Goal: Find contact information: Find contact information

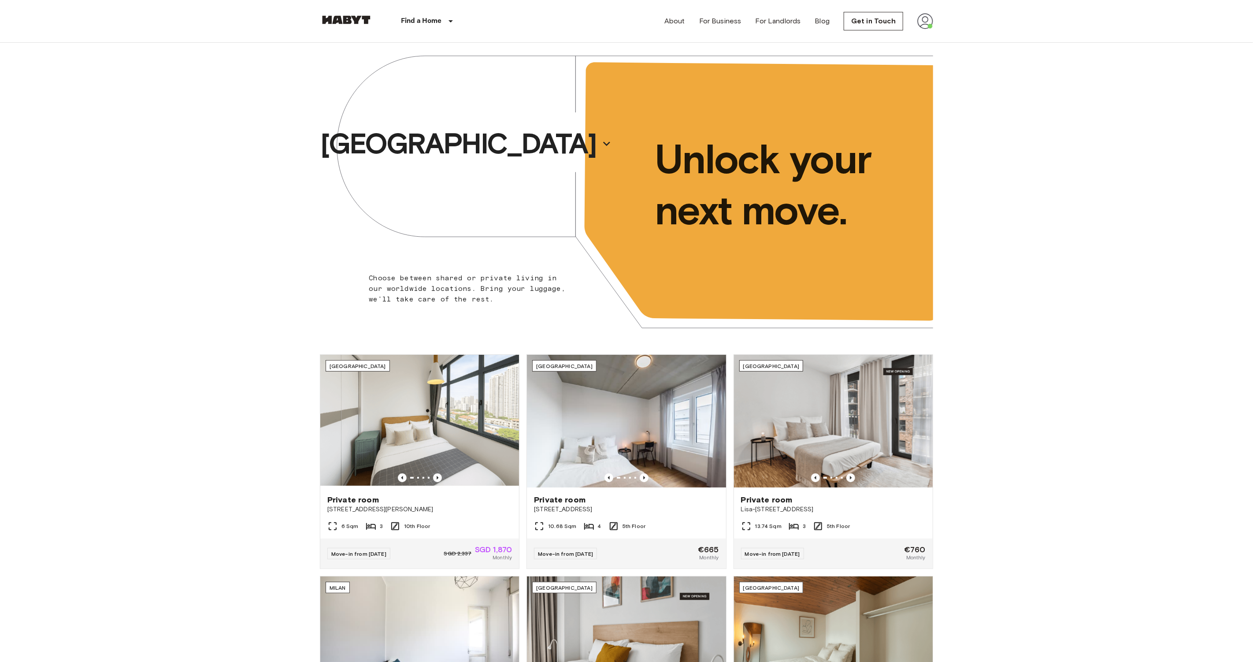
click at [929, 35] on div "About For Business For Landlords Blog Get in Touch" at bounding box center [799, 21] width 269 height 42
click at [929, 26] on img at bounding box center [926, 21] width 16 height 16
click at [948, 40] on li "Profile" at bounding box center [962, 37] width 88 height 16
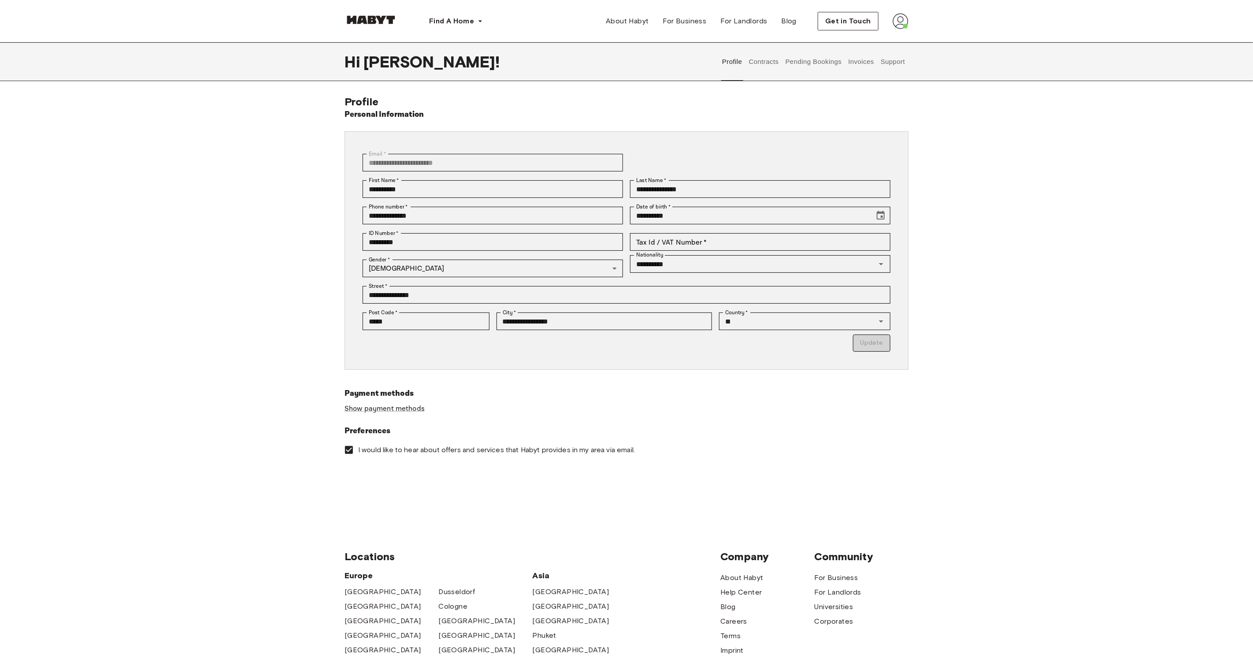
click at [769, 64] on button "Contracts" at bounding box center [764, 61] width 32 height 39
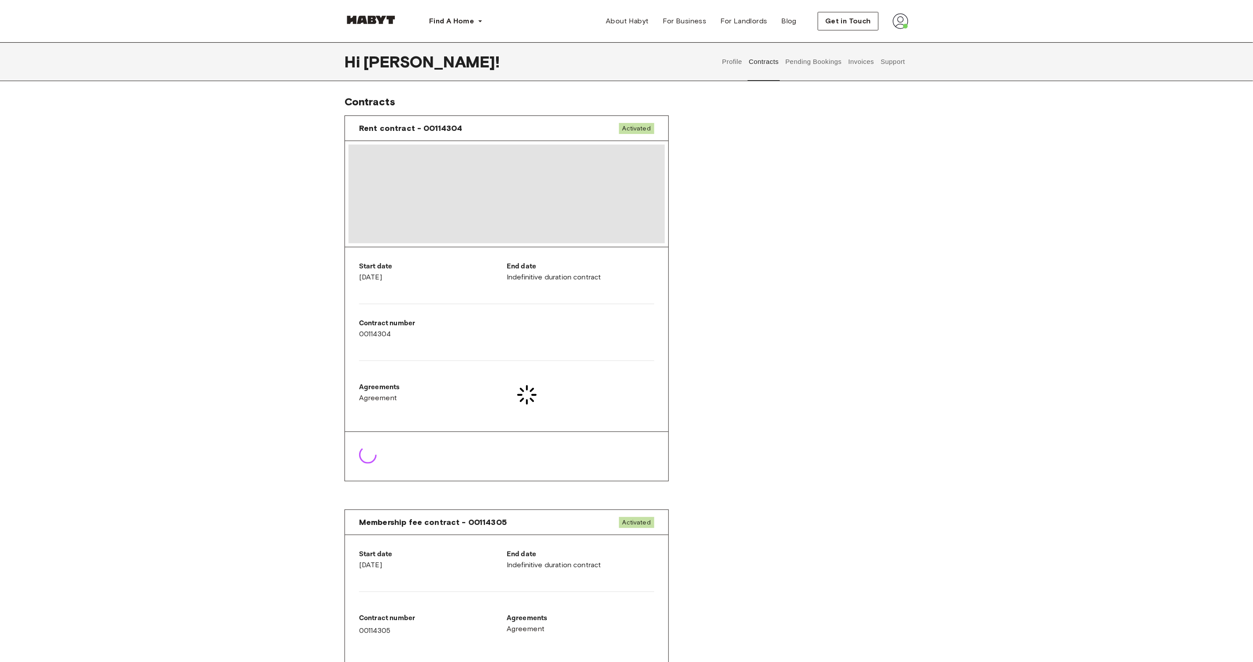
click at [802, 63] on button "Pending Bookings" at bounding box center [813, 61] width 59 height 39
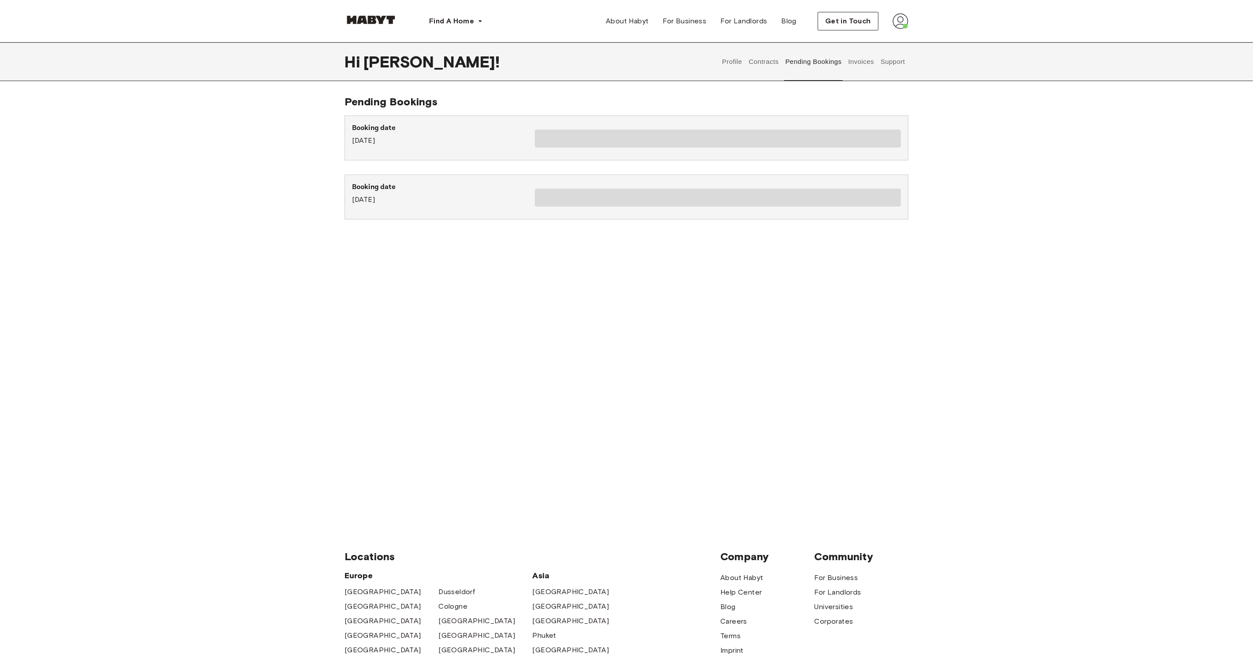
click at [757, 66] on button "Contracts" at bounding box center [764, 61] width 32 height 39
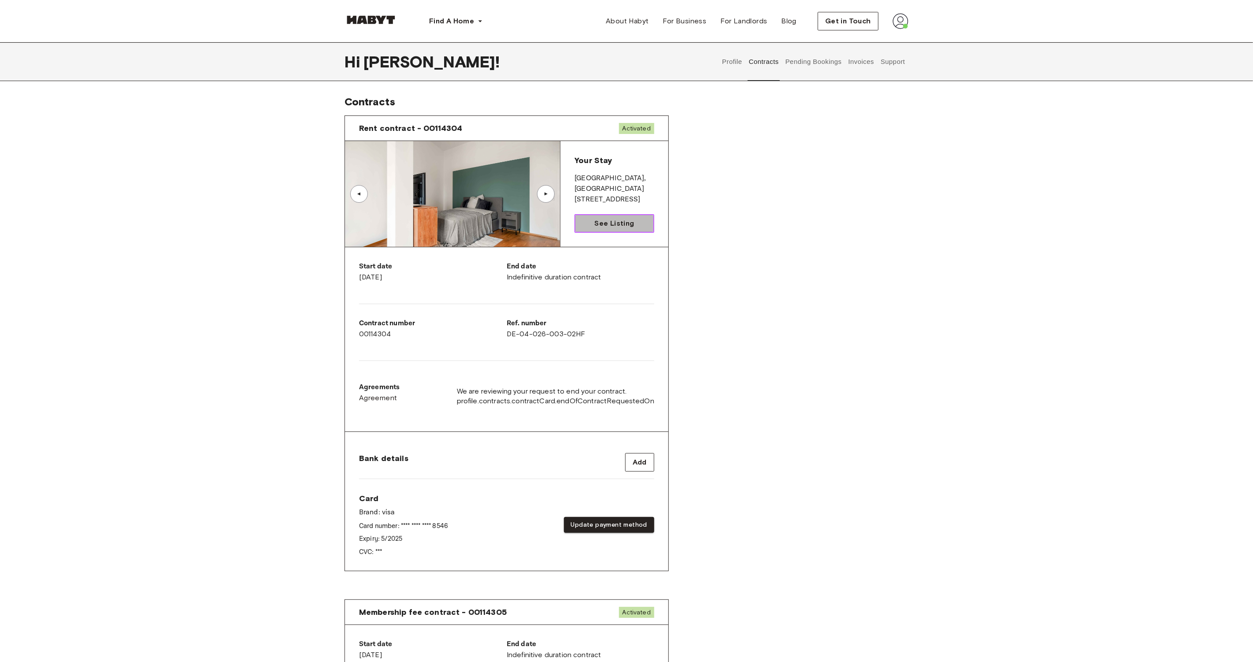
click at [607, 225] on span "See Listing" at bounding box center [614, 223] width 40 height 11
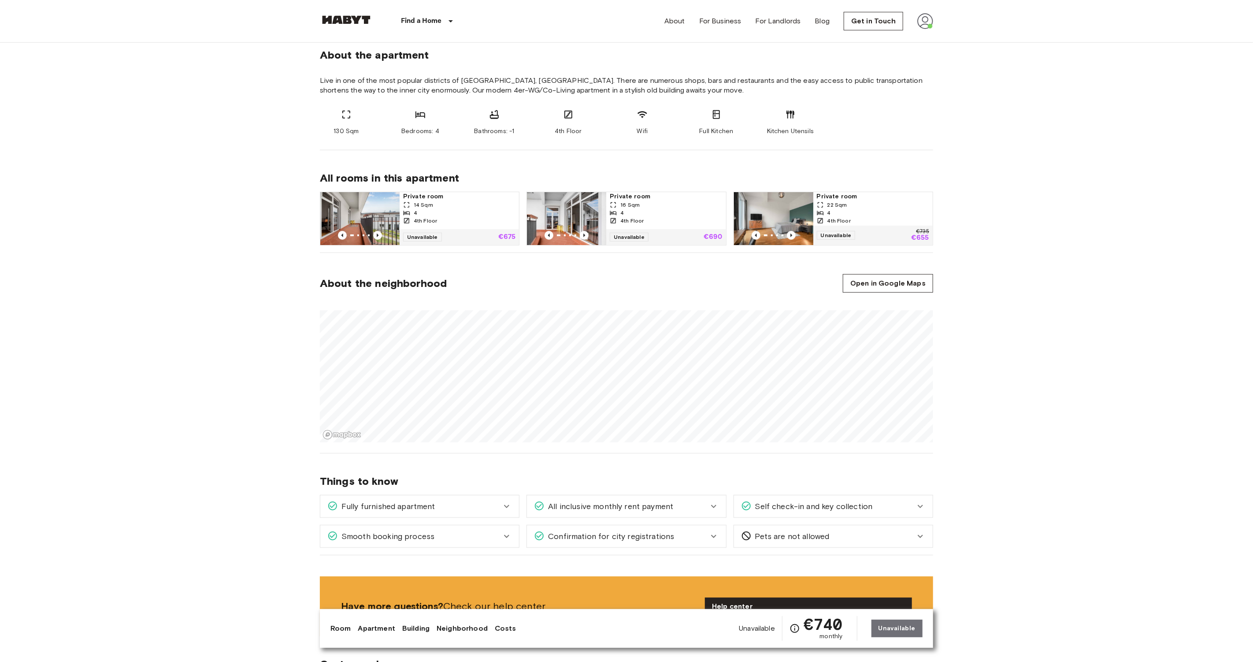
scroll to position [468, 0]
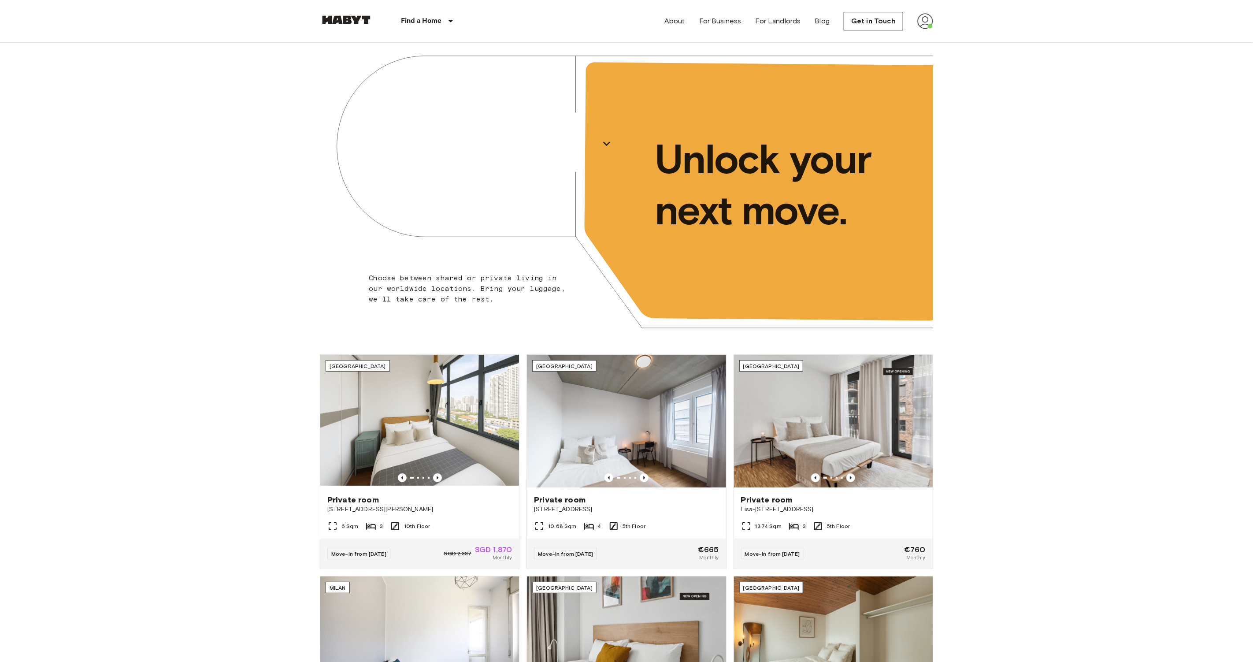
click at [914, 14] on div "About For Business For Landlords Blog Get in Touch" at bounding box center [799, 21] width 269 height 42
click at [926, 14] on img at bounding box center [926, 21] width 16 height 16
click at [930, 40] on li "Profile" at bounding box center [962, 37] width 88 height 16
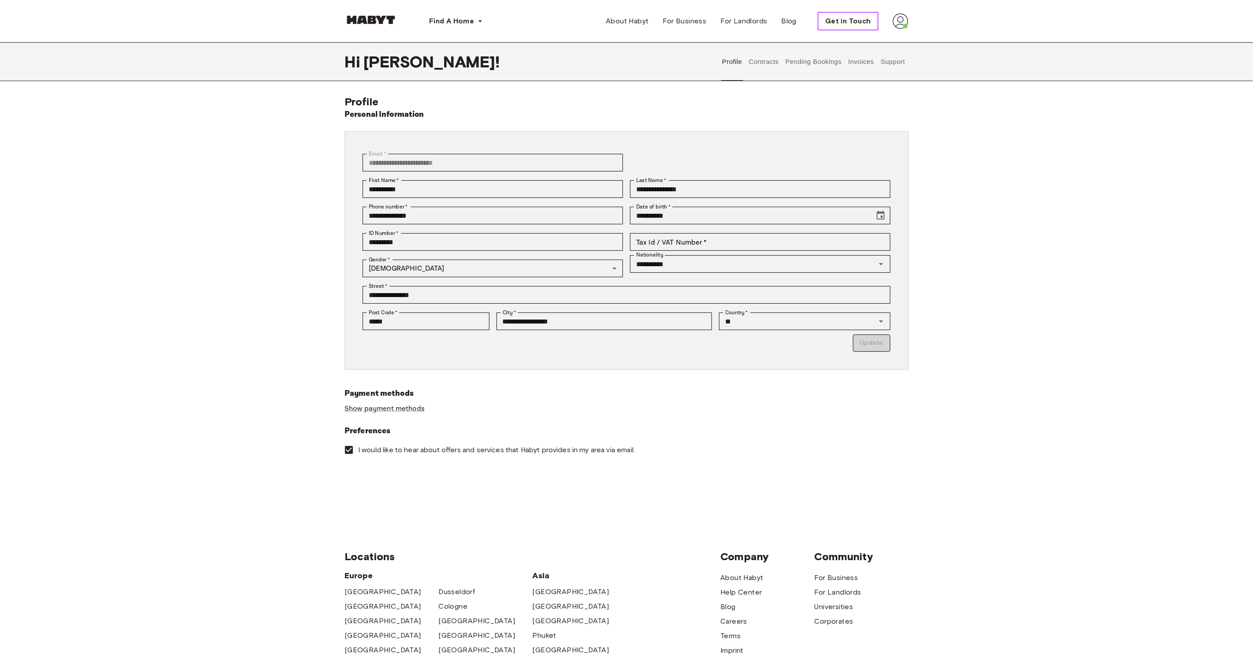
click at [855, 21] on span "Get in Touch" at bounding box center [848, 21] width 46 height 11
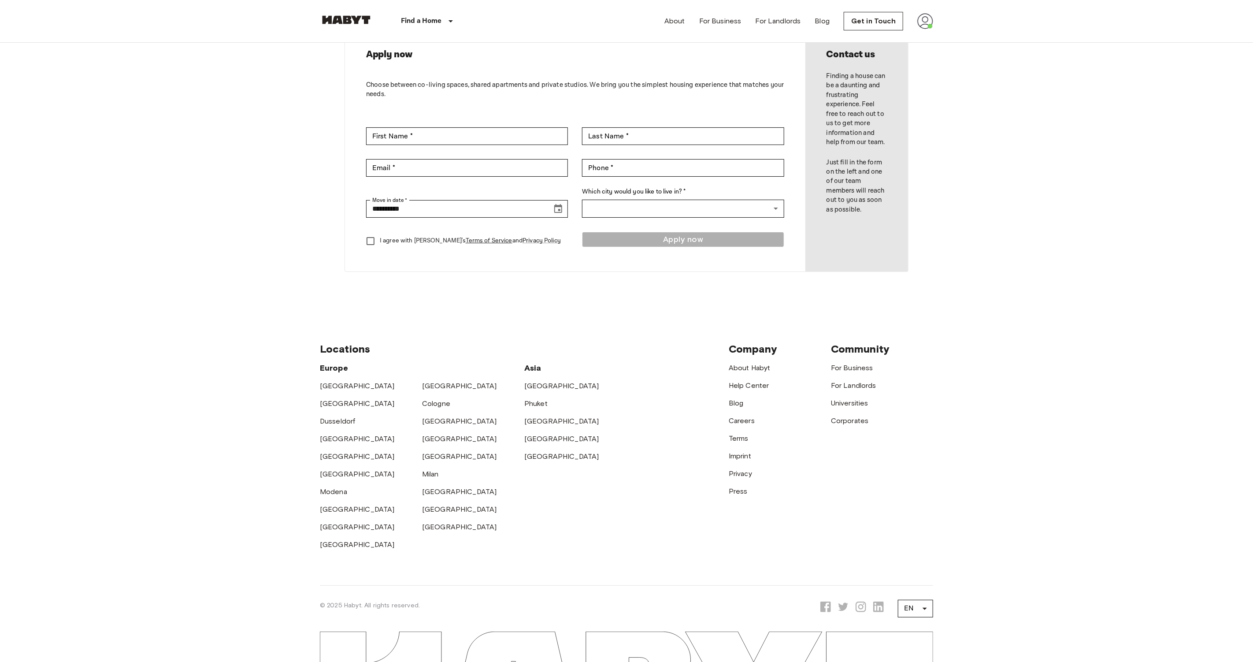
scroll to position [94, 0]
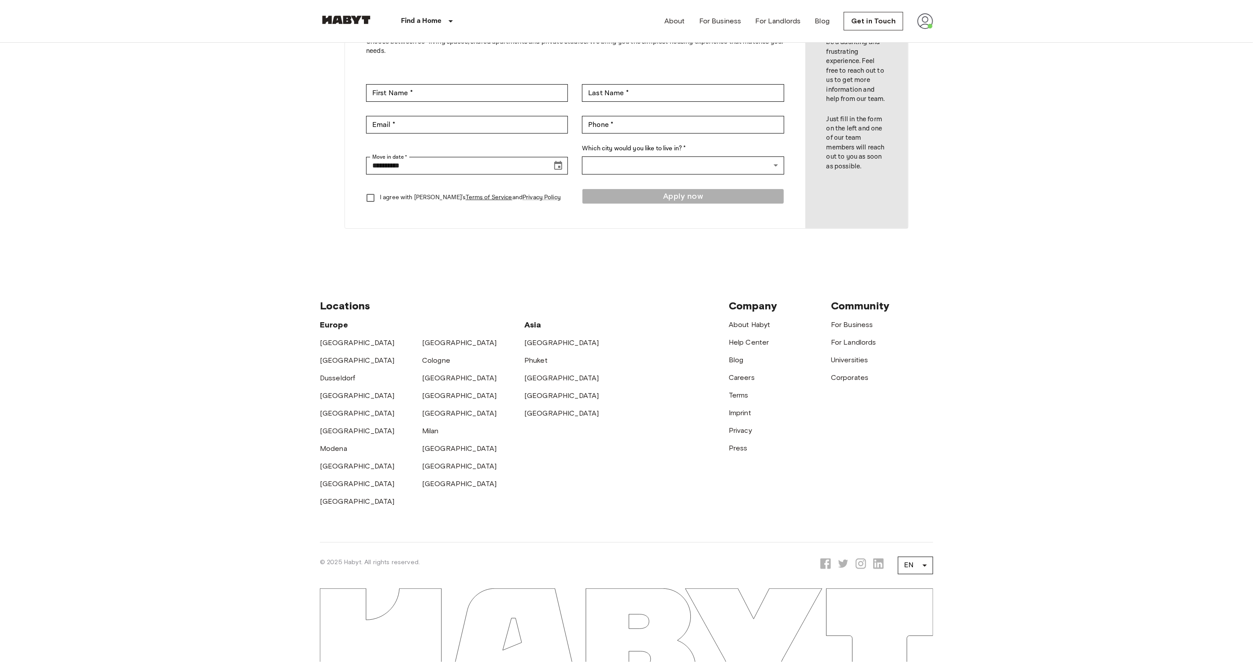
click at [747, 308] on span "Company" at bounding box center [753, 305] width 48 height 13
click at [747, 320] on link "About Habyt" at bounding box center [750, 324] width 42 height 8
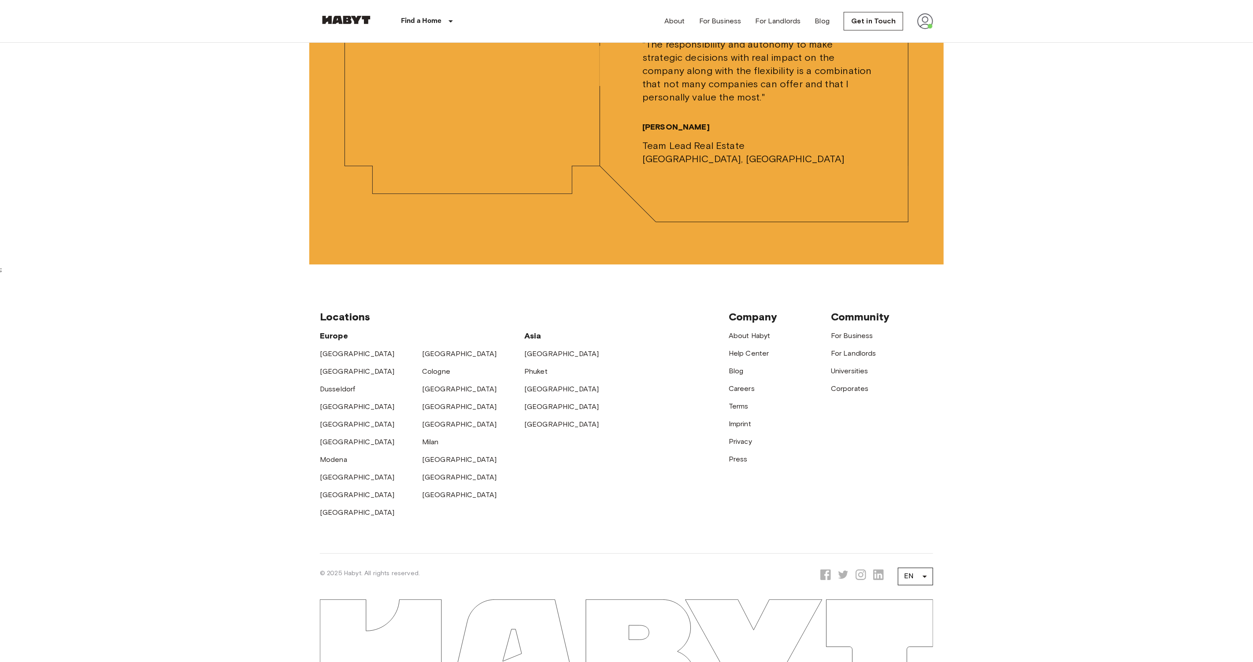
scroll to position [2799, 0]
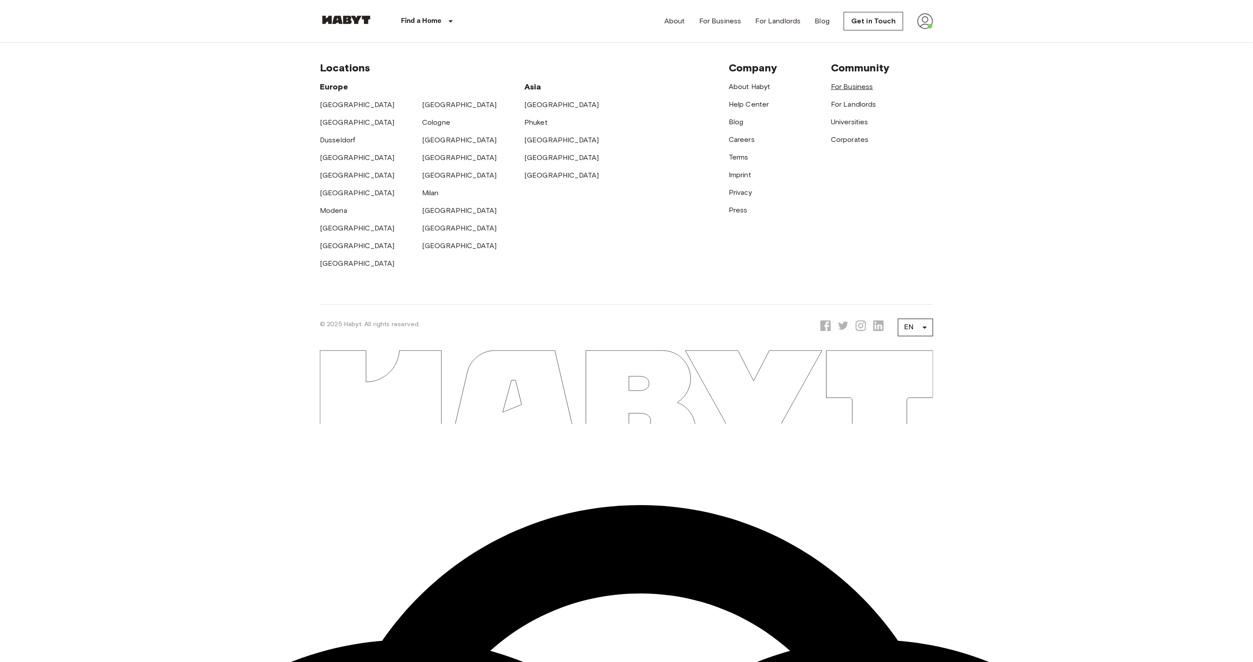
click at [869, 91] on link "For Business" at bounding box center [852, 86] width 42 height 8
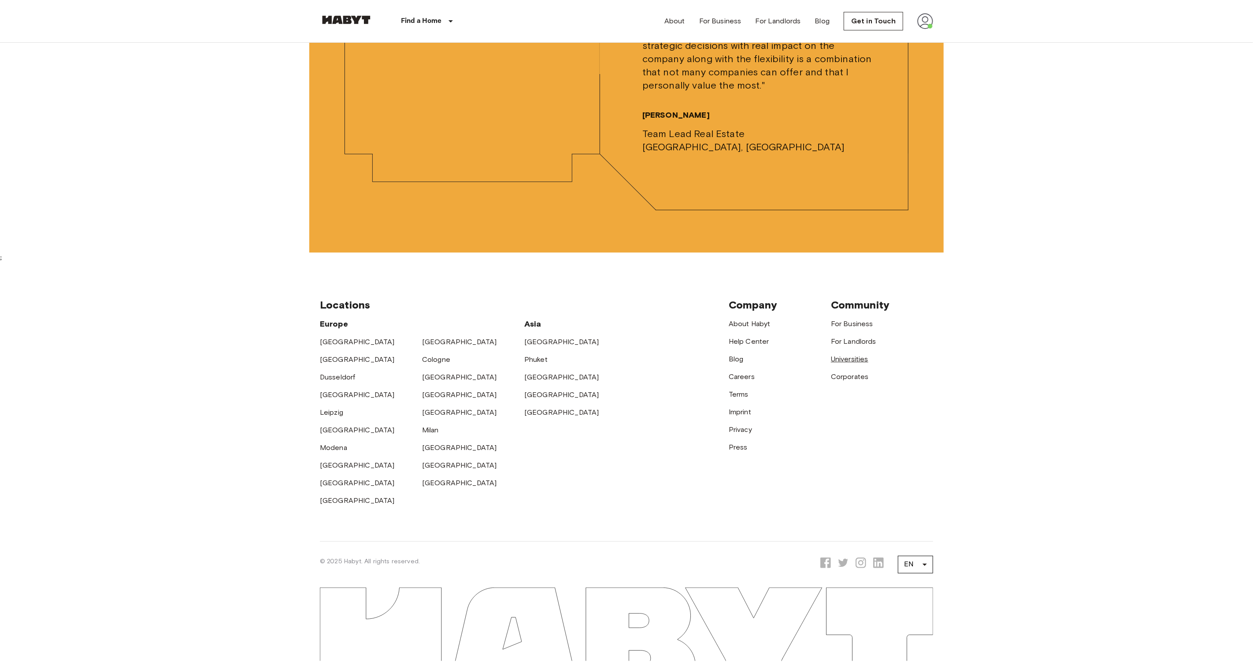
click at [853, 361] on link "Universities" at bounding box center [849, 359] width 37 height 8
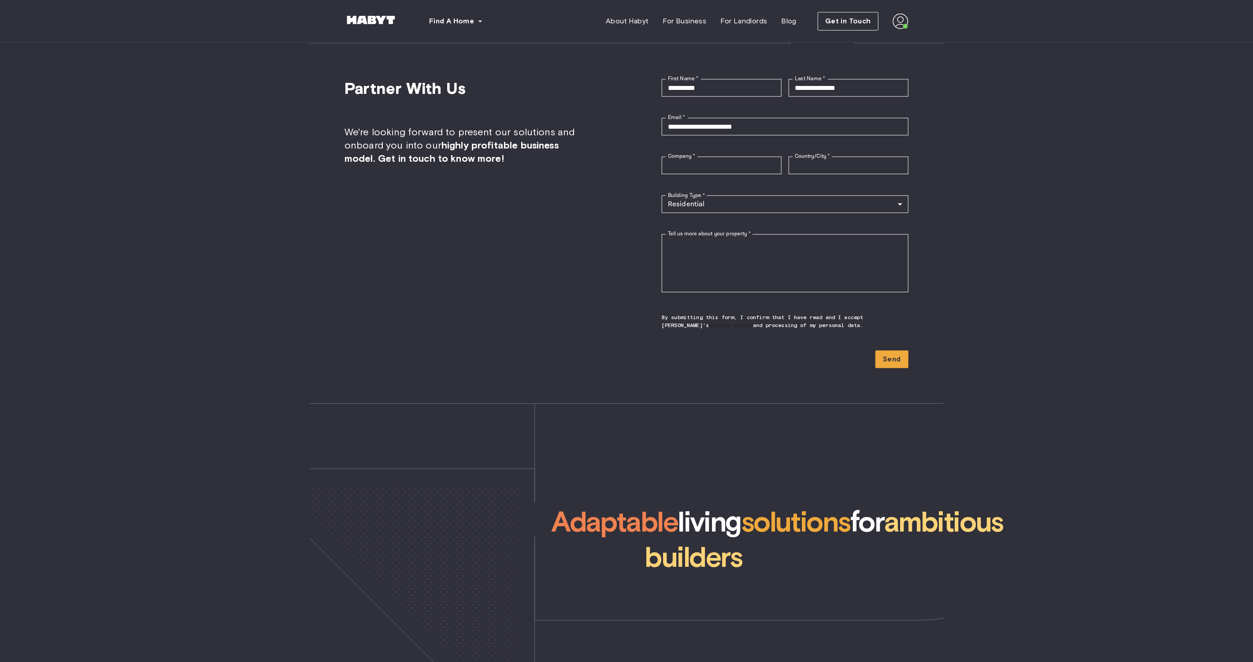
scroll to position [2518, 0]
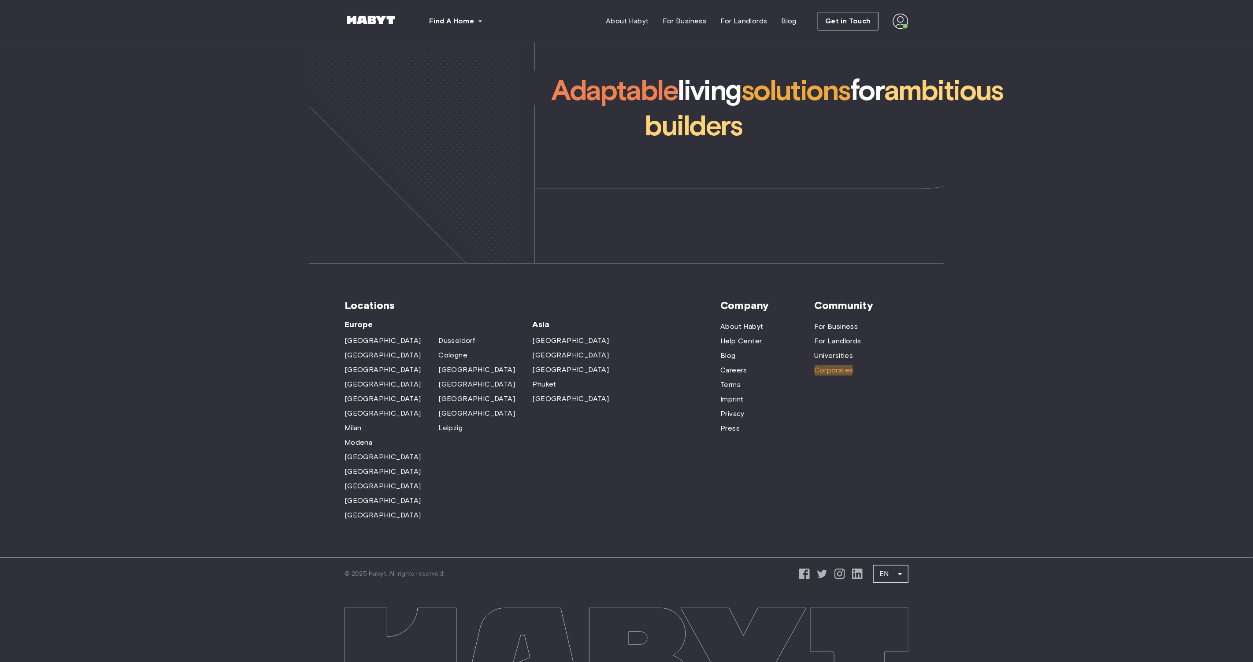
click at [826, 365] on span "Corporates" at bounding box center [834, 370] width 39 height 11
click at [833, 350] on span "Universities" at bounding box center [834, 355] width 39 height 11
click at [747, 336] on span "Help Center" at bounding box center [741, 341] width 41 height 11
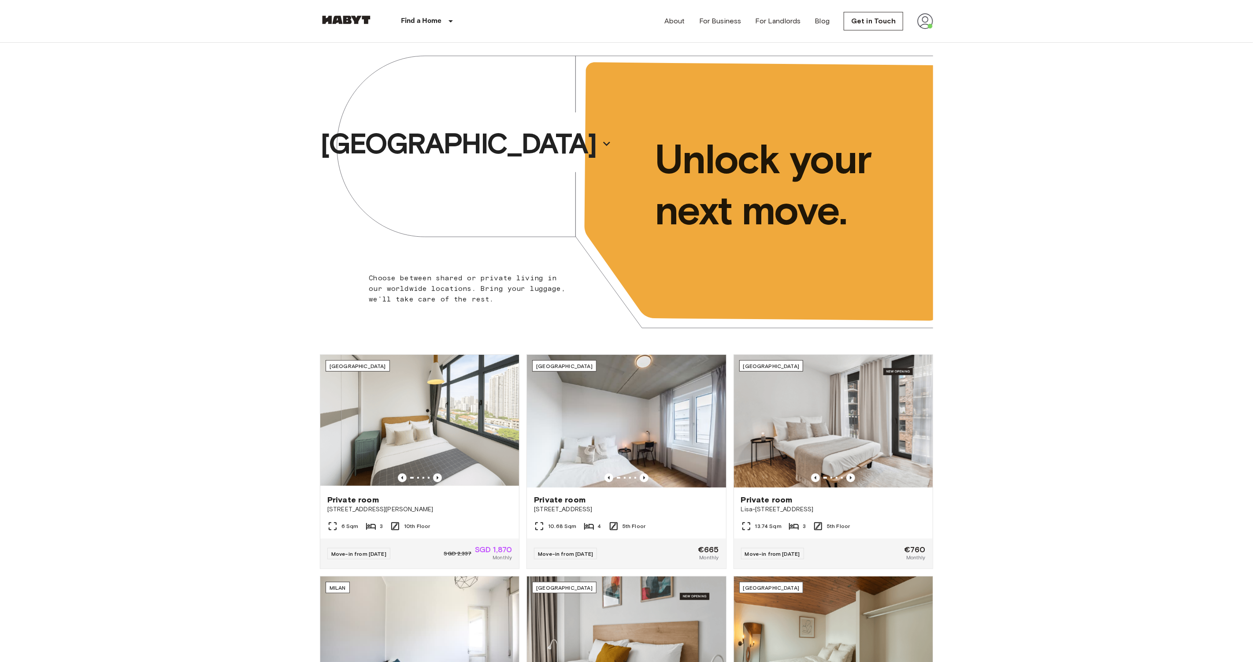
click at [930, 16] on img at bounding box center [926, 21] width 16 height 16
click at [934, 35] on li "Profile" at bounding box center [962, 37] width 88 height 16
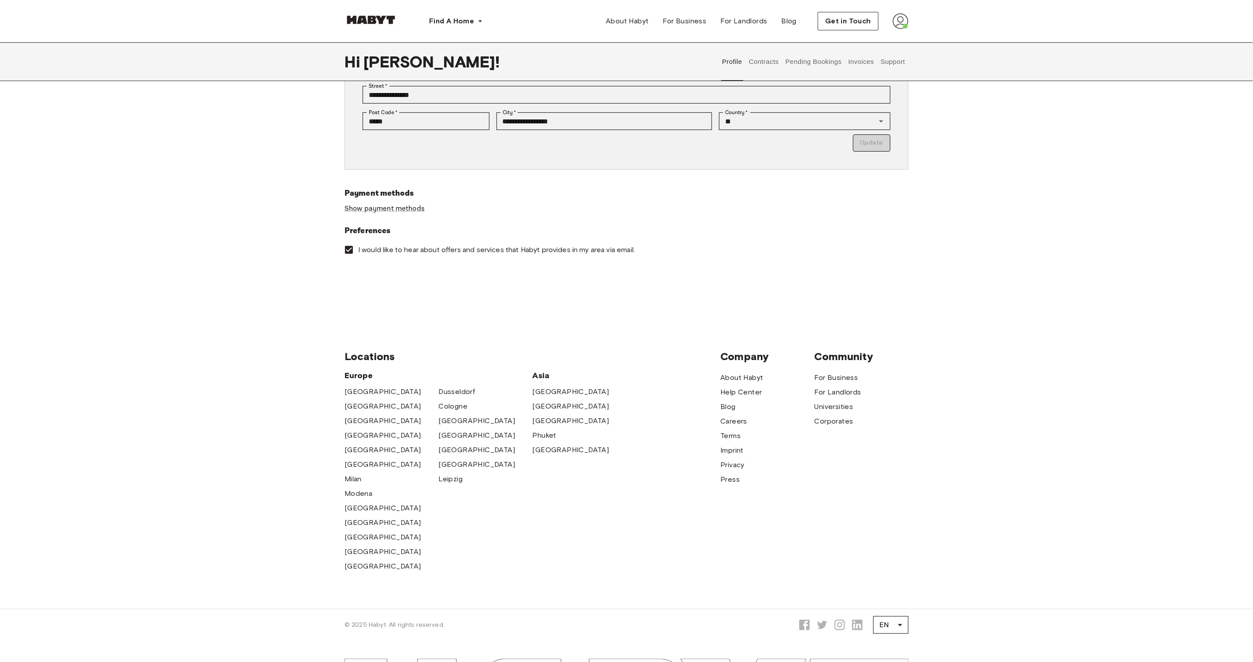
scroll to position [202, 0]
click at [365, 418] on span "[GEOGRAPHIC_DATA]" at bounding box center [383, 419] width 77 height 11
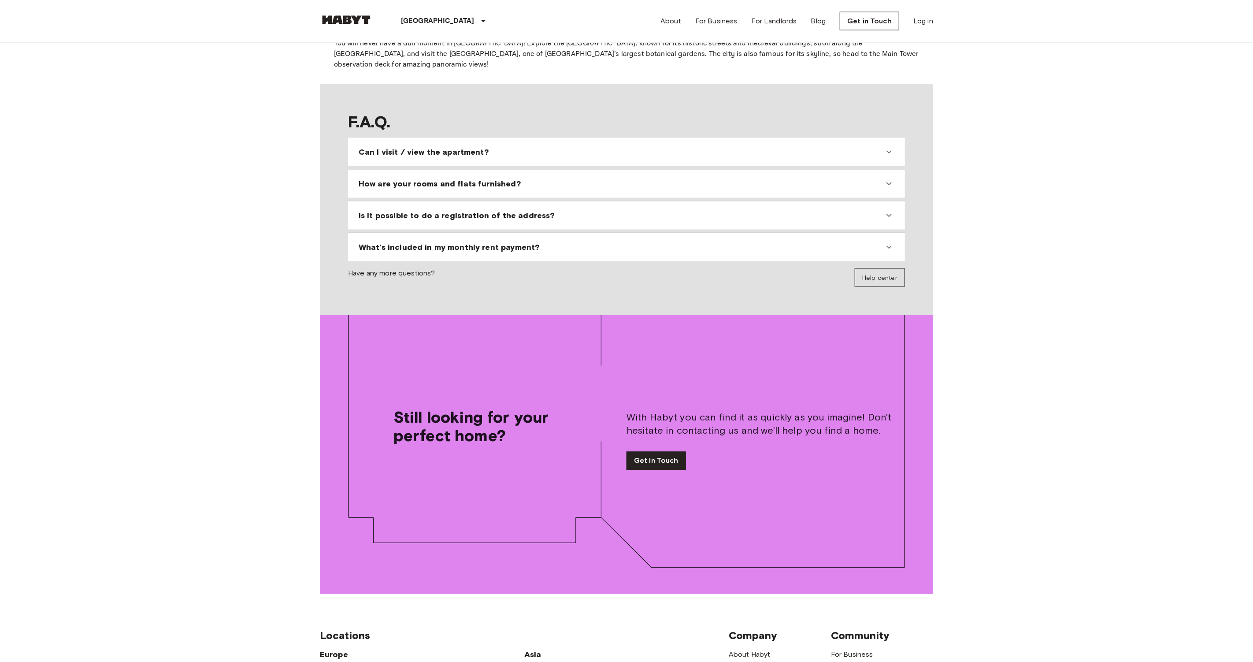
scroll to position [1412, 0]
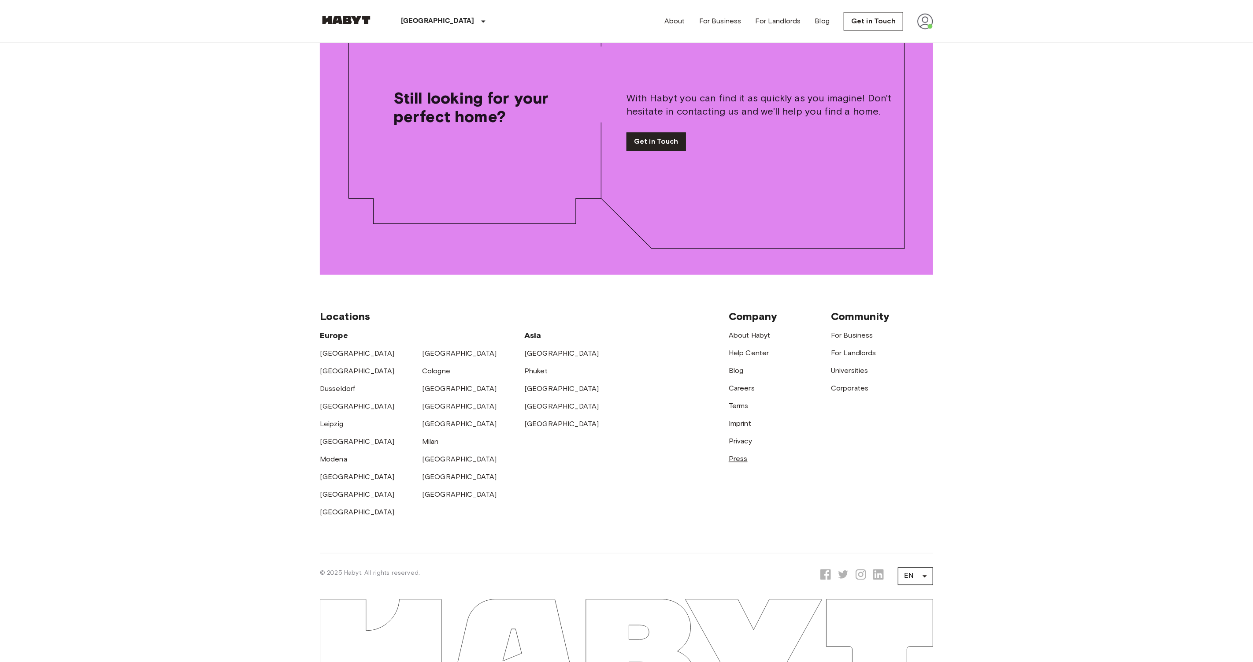
click at [738, 454] on link "Press" at bounding box center [738, 458] width 19 height 8
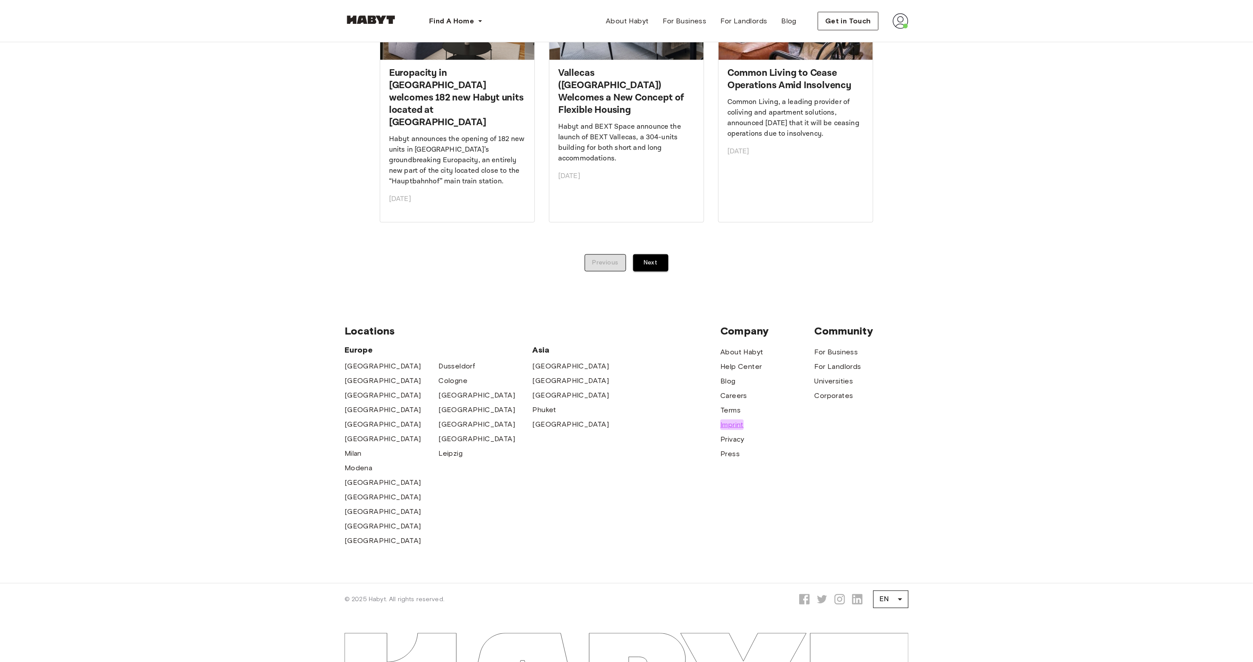
click at [735, 420] on span "Imprint" at bounding box center [732, 425] width 23 height 11
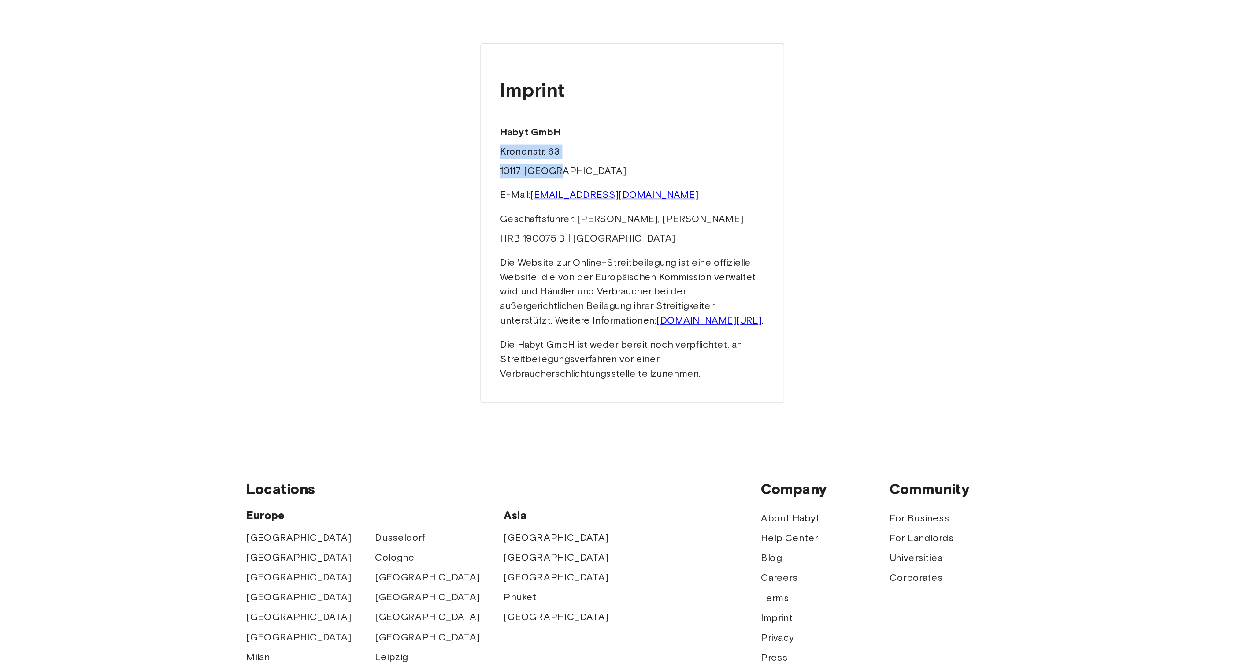
drag, startPoint x: 579, startPoint y: 186, endPoint x: 509, endPoint y: 167, distance: 72.6
click at [509, 167] on div "Imprint Habyt GmbH Kronenstr. 63 10117 Berlin E-Mail: hello@habyt.com Geschäfts…" at bounding box center [627, 209] width 564 height 334
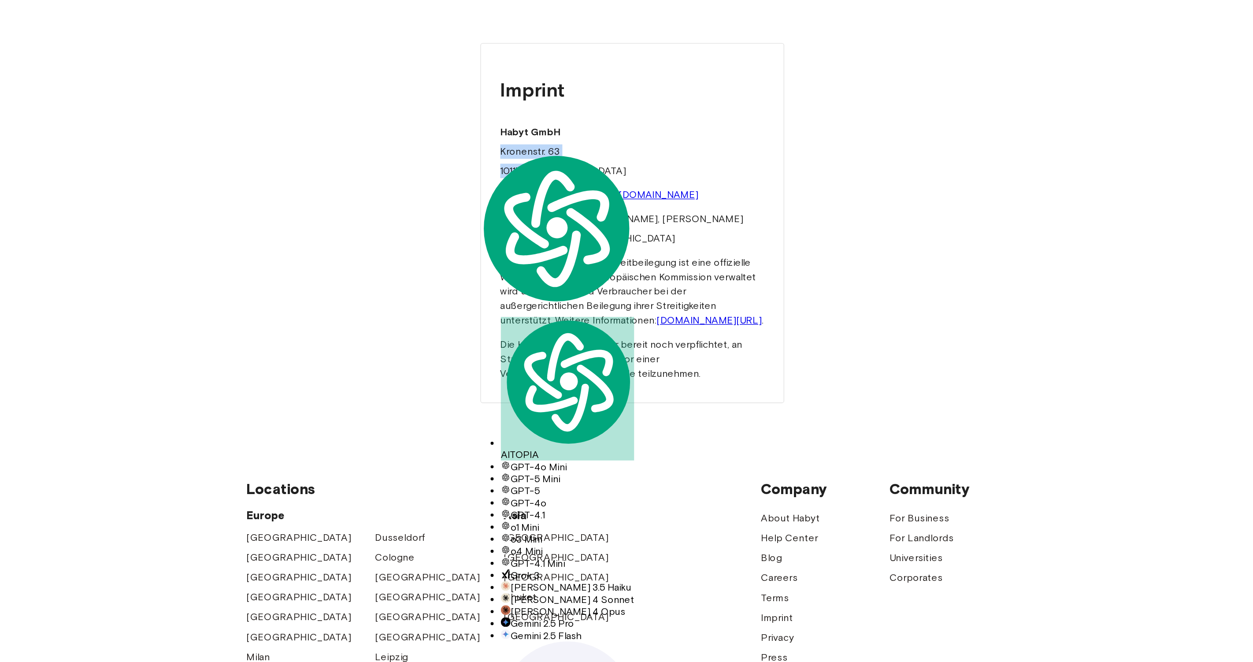
copy div "Kronenstr. 63 10117 Berlin"
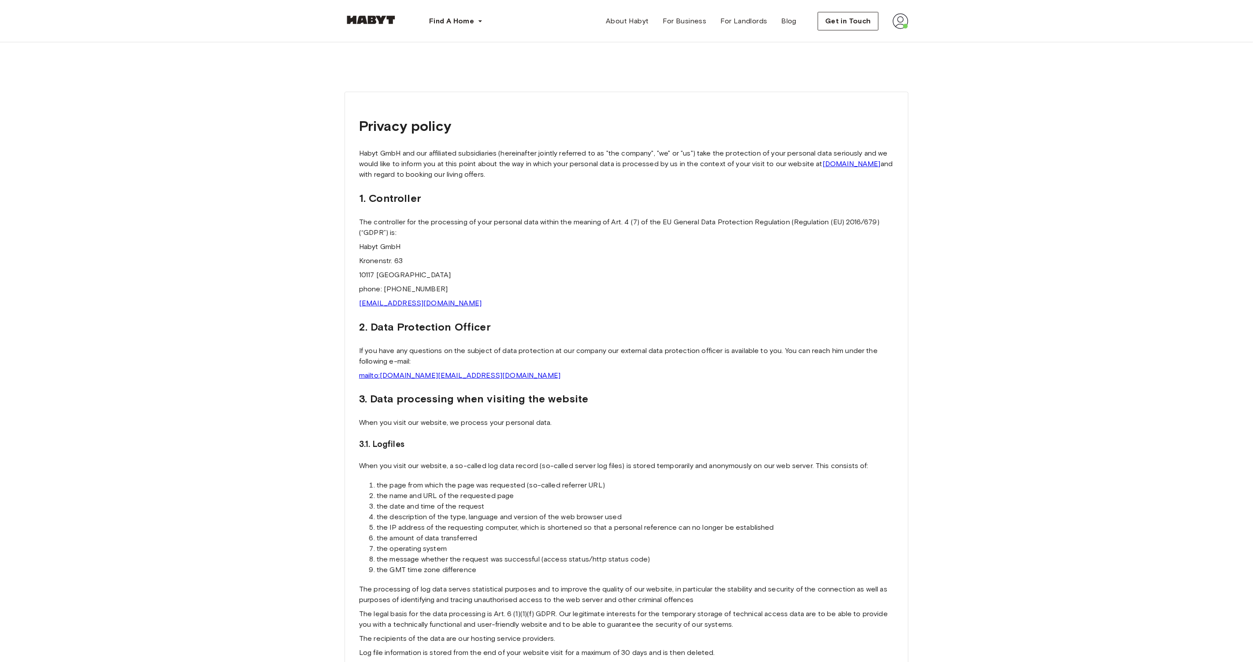
click at [441, 299] on p "[EMAIL_ADDRESS][DOMAIN_NAME]" at bounding box center [626, 303] width 535 height 11
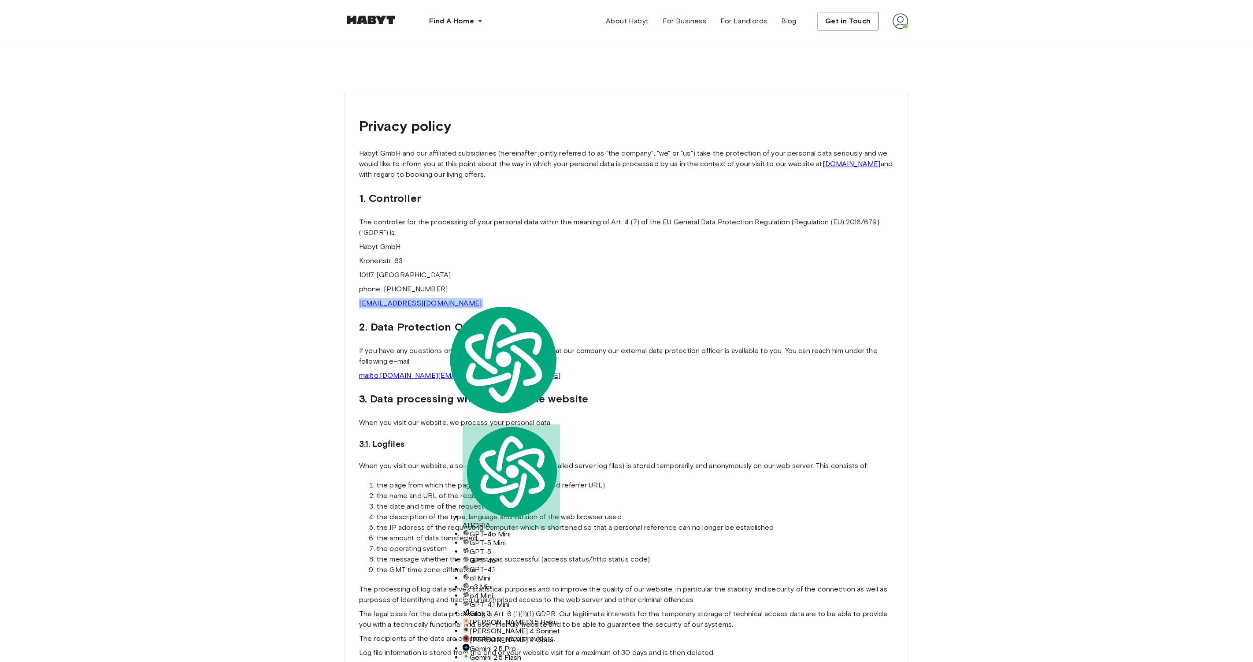
copy link "[EMAIL_ADDRESS][DOMAIN_NAME]"
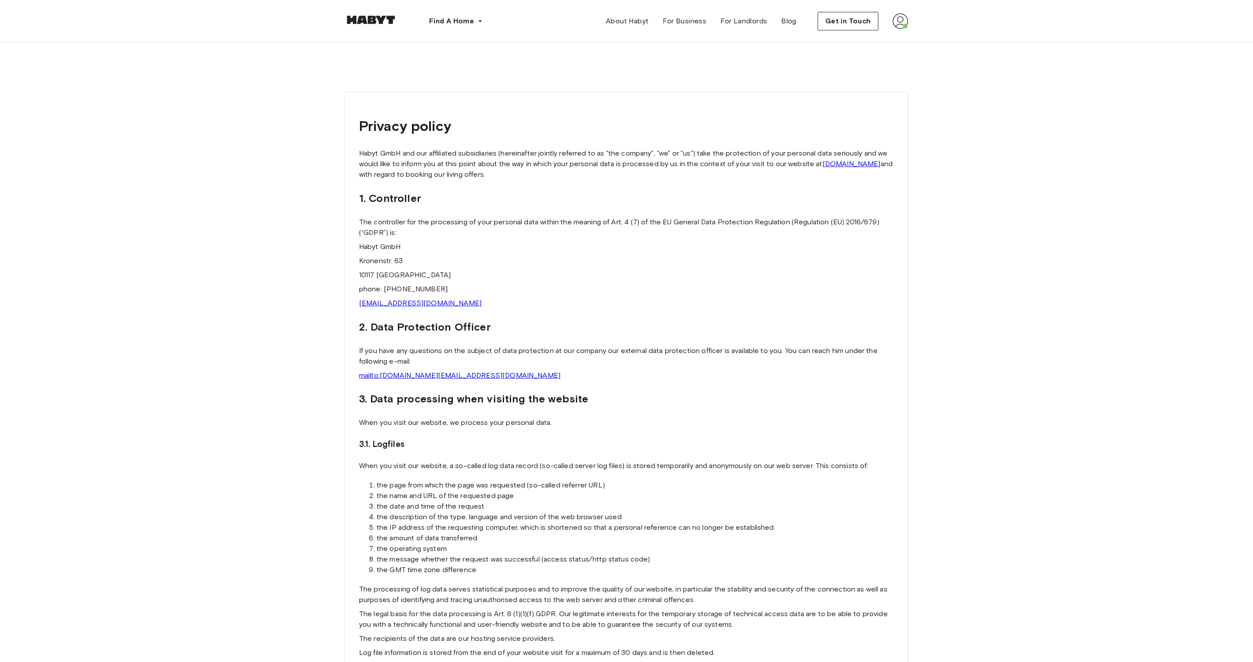
click at [448, 305] on p "[EMAIL_ADDRESS][DOMAIN_NAME]" at bounding box center [626, 303] width 535 height 11
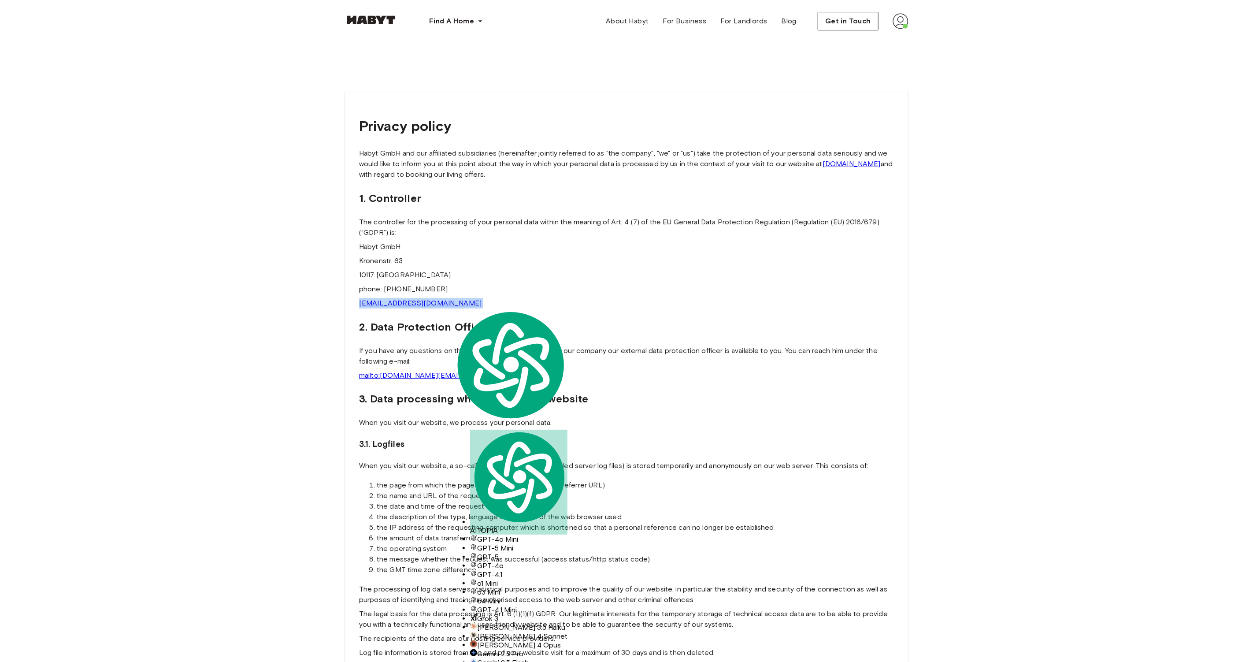
copy link "[EMAIL_ADDRESS][DOMAIN_NAME]"
